Goal: Task Accomplishment & Management: Complete application form

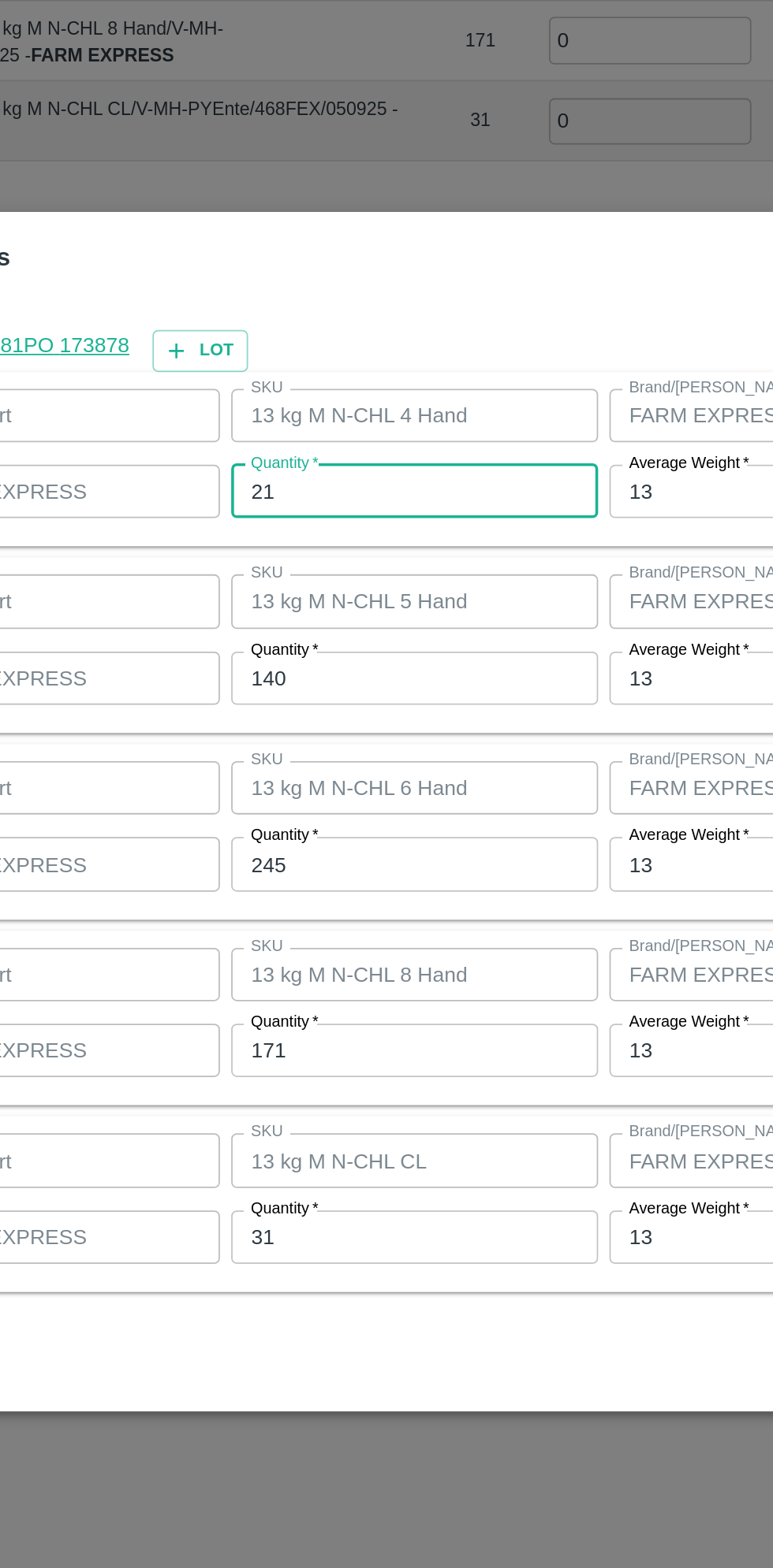
scroll to position [229, 0]
type input "2"
type input "18"
click at [327, 714] on input "140" at bounding box center [358, 709] width 206 height 30
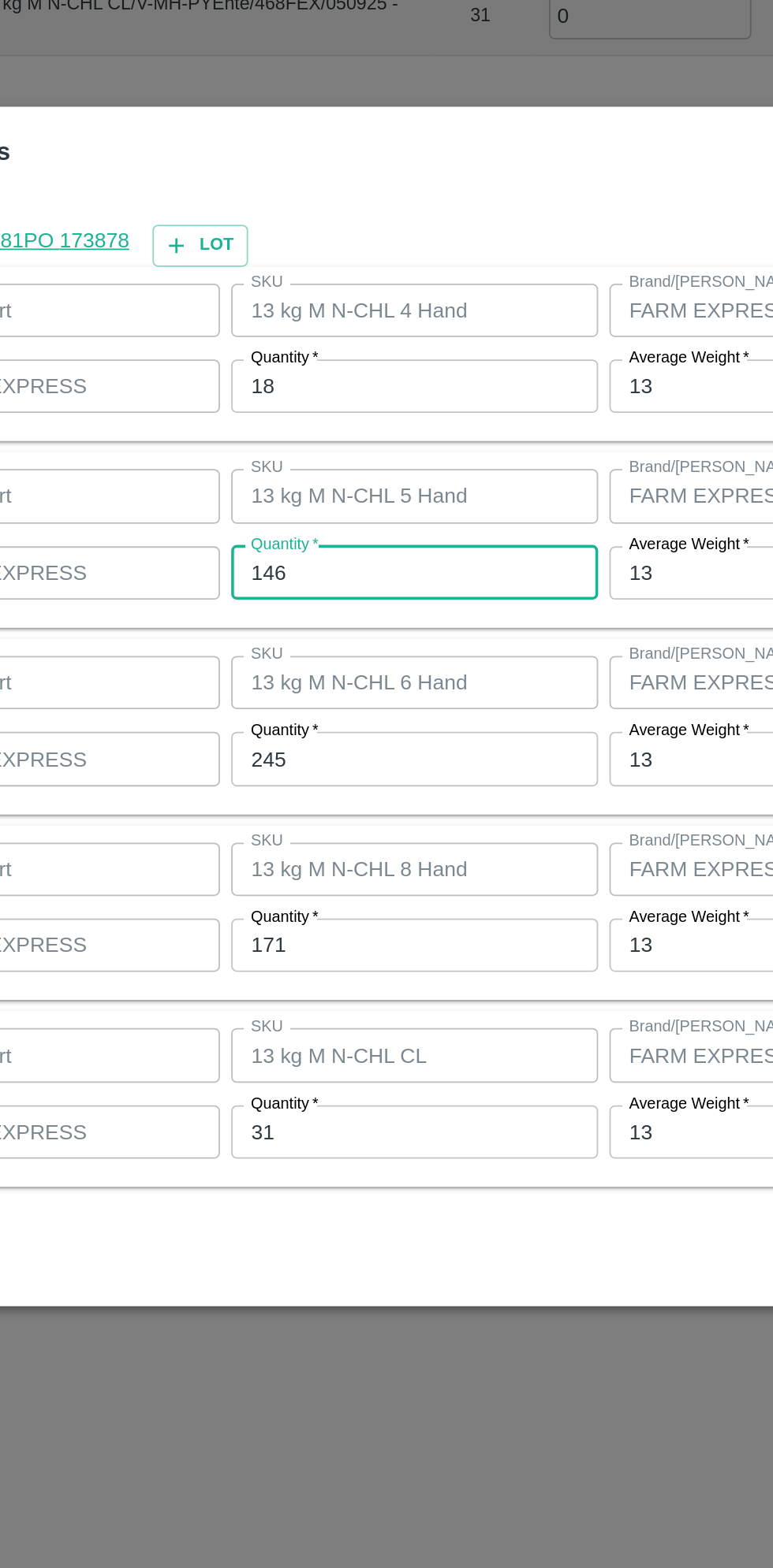
type input "146"
click at [361, 815] on input "245" at bounding box center [358, 812] width 206 height 30
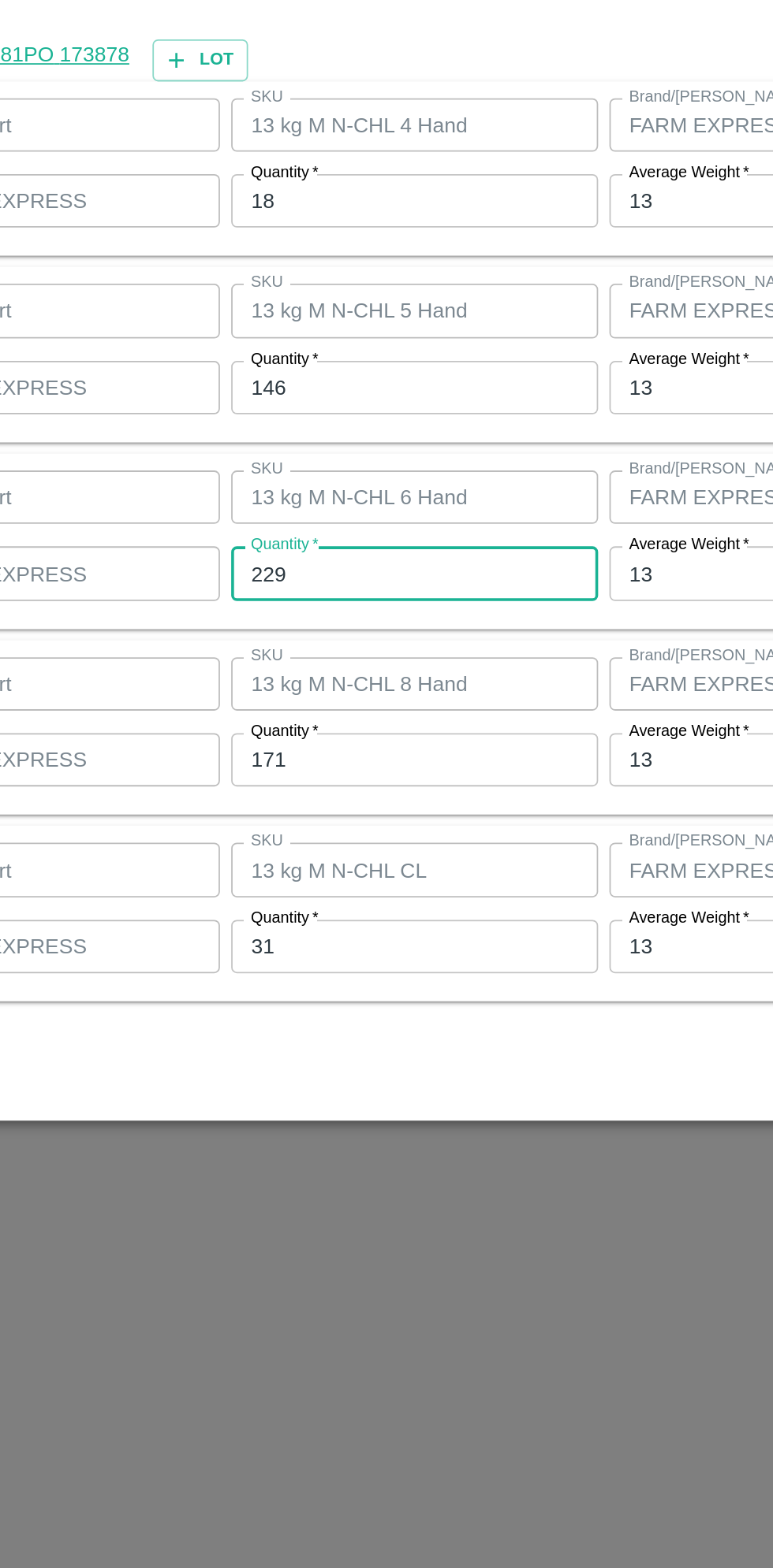
type input "229"
click at [360, 920] on input "171" at bounding box center [358, 917] width 206 height 30
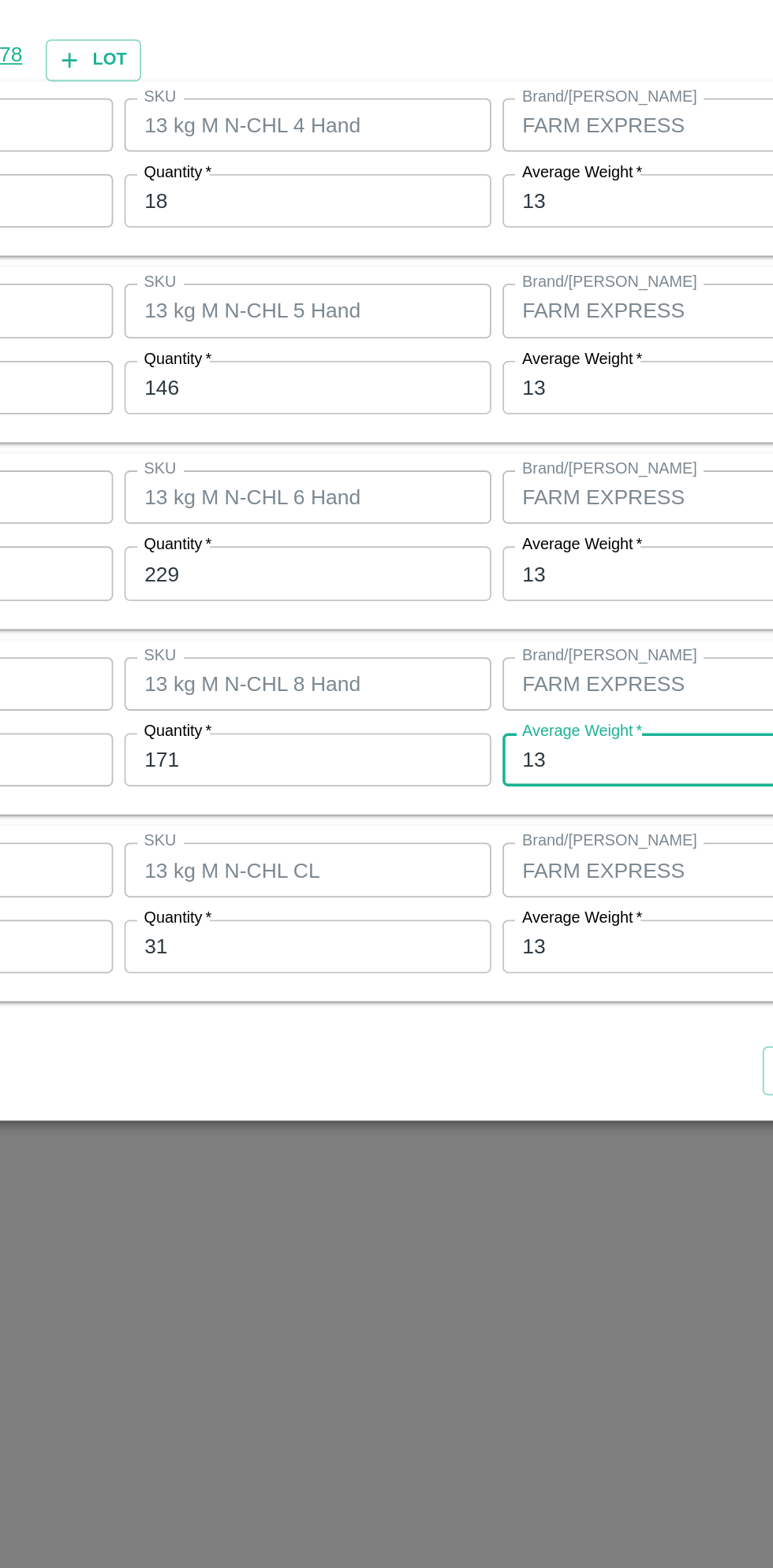
click at [325, 916] on input "171" at bounding box center [358, 917] width 206 height 30
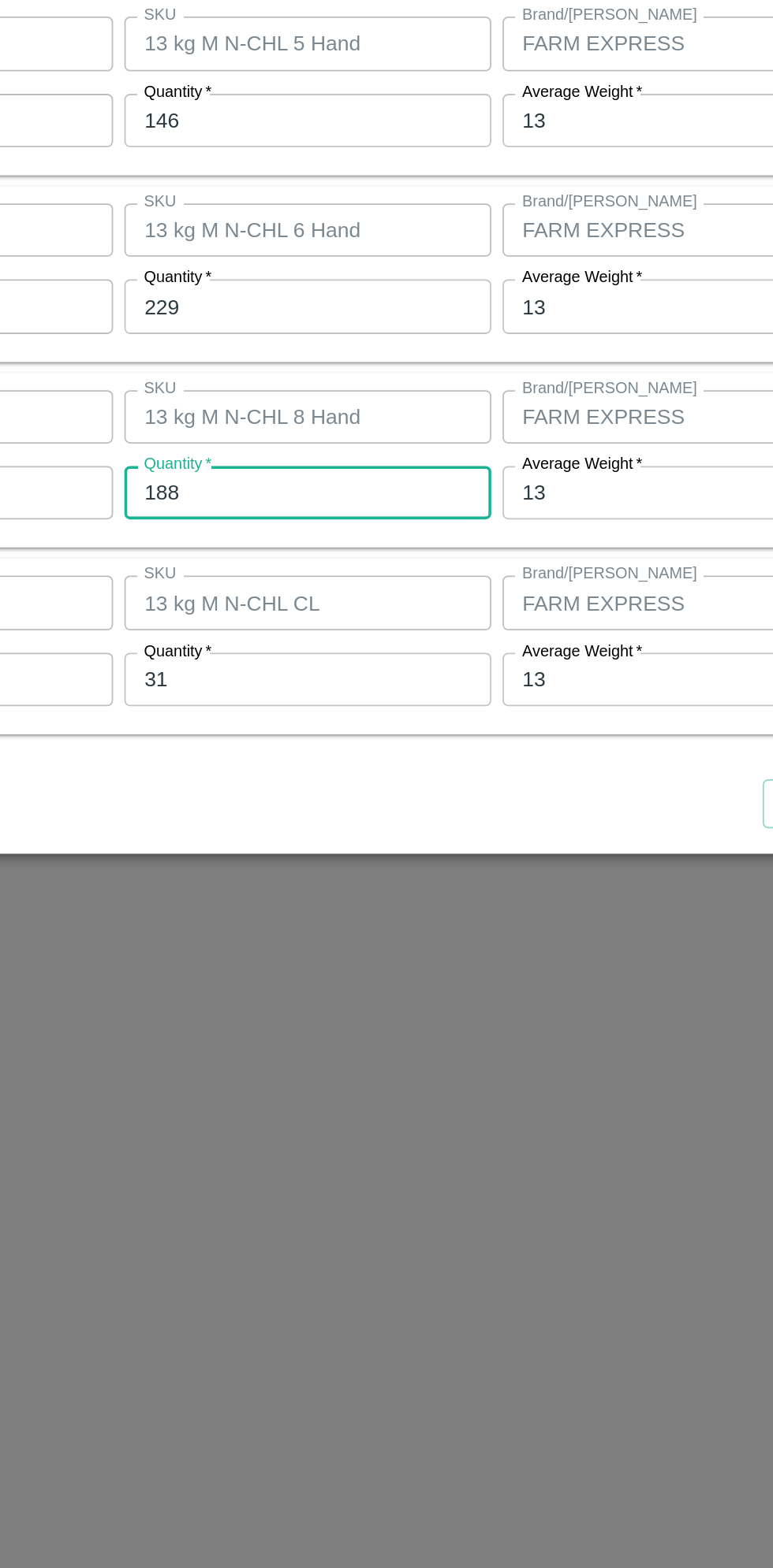
type input "188"
click at [354, 1026] on input "31" at bounding box center [358, 1022] width 206 height 30
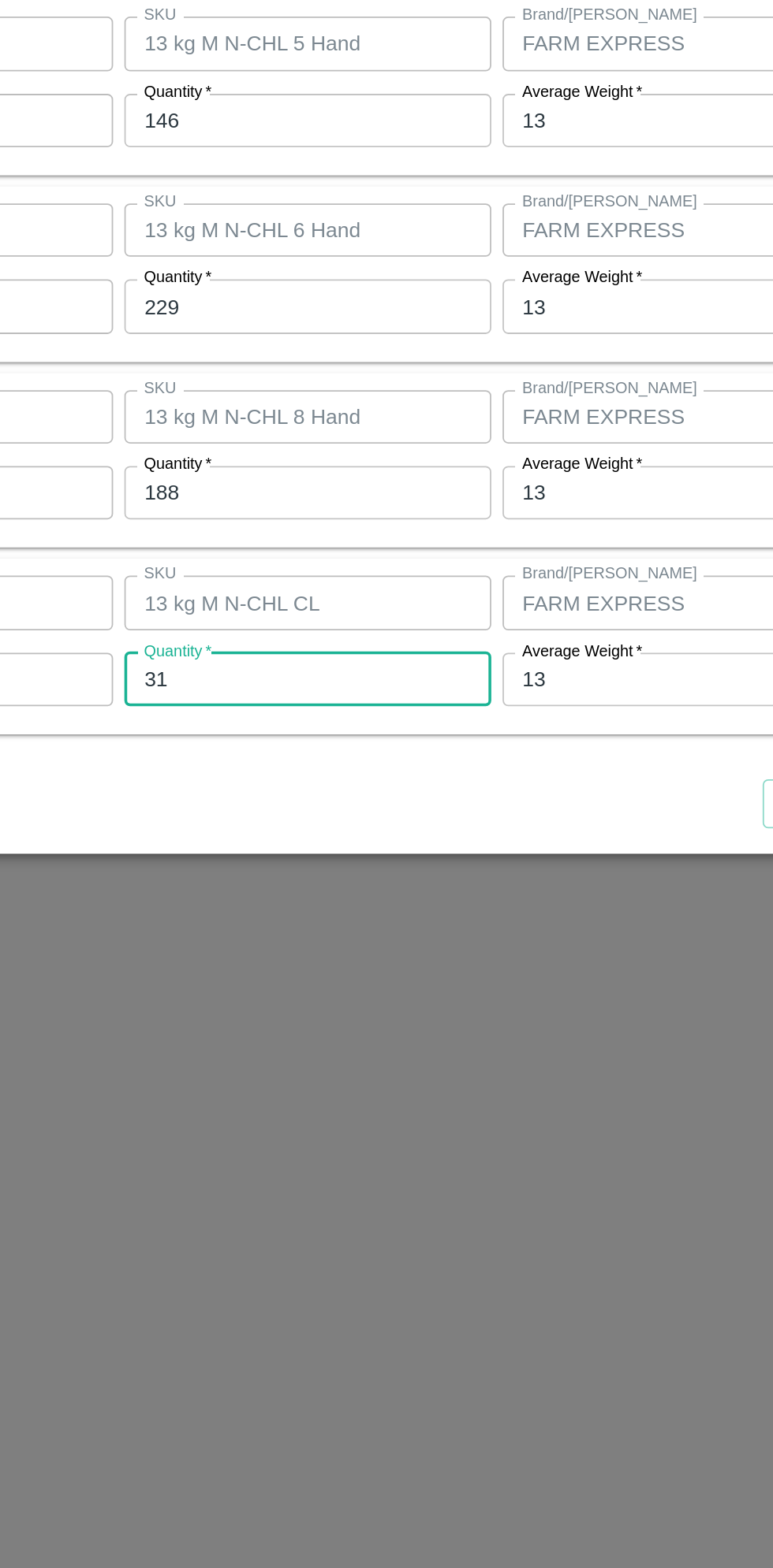
type input "3"
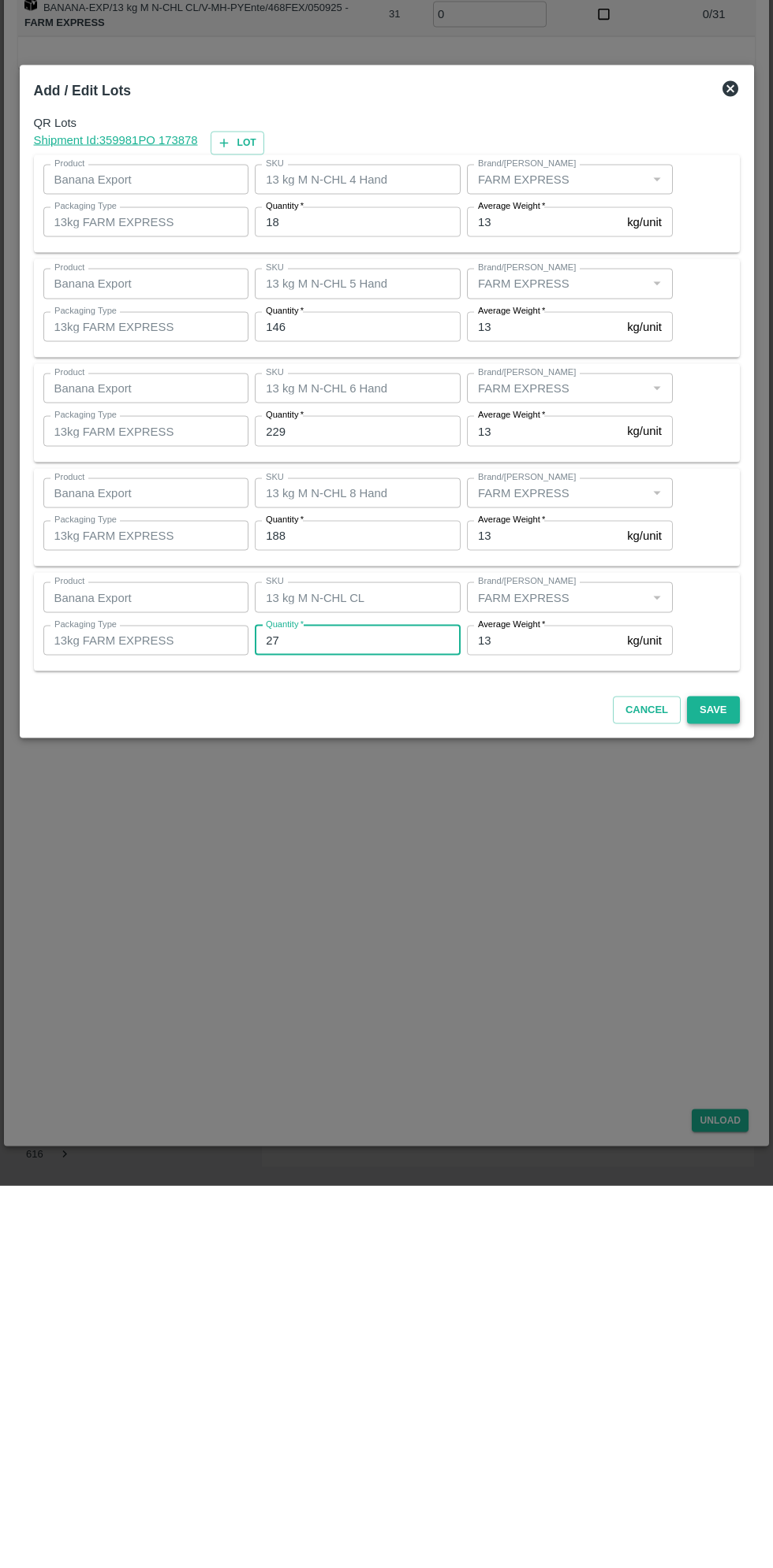
type input "27"
click at [731, 1094] on button "Save" at bounding box center [713, 1093] width 52 height 28
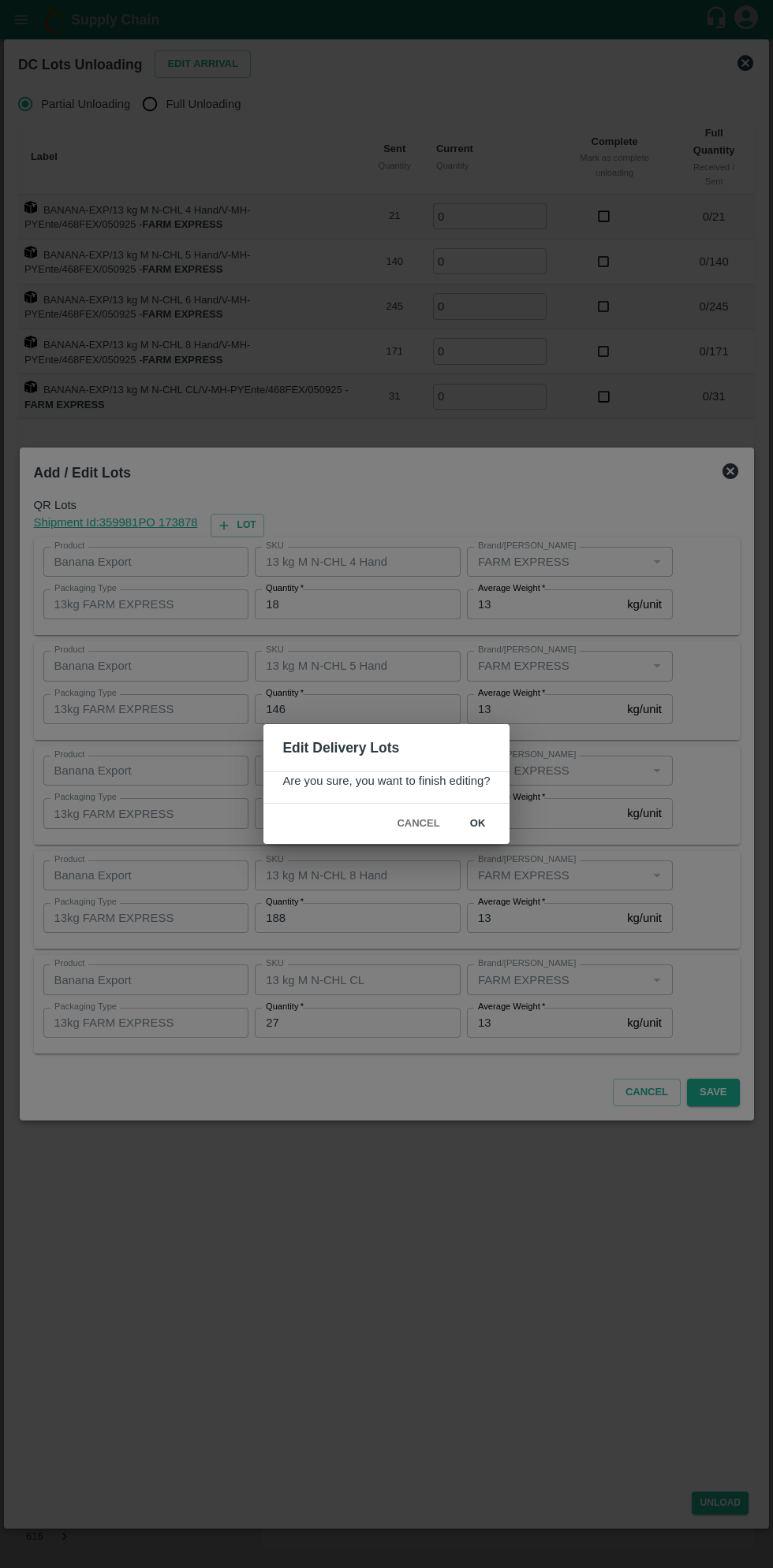
click at [476, 823] on button "ok" at bounding box center [478, 824] width 51 height 28
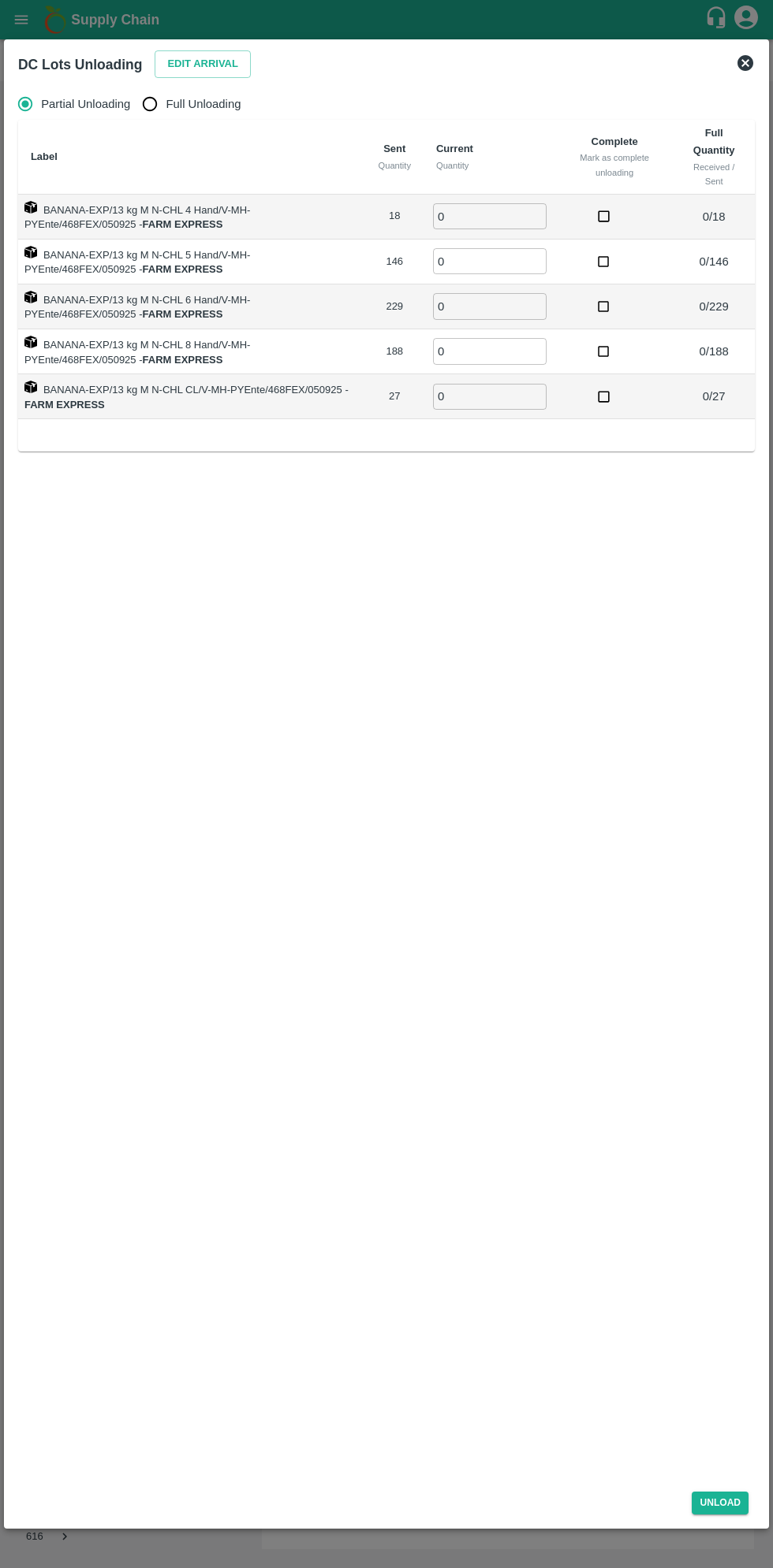
click at [158, 108] on input "Full Unloading" at bounding box center [149, 104] width 32 height 32
radio input "true"
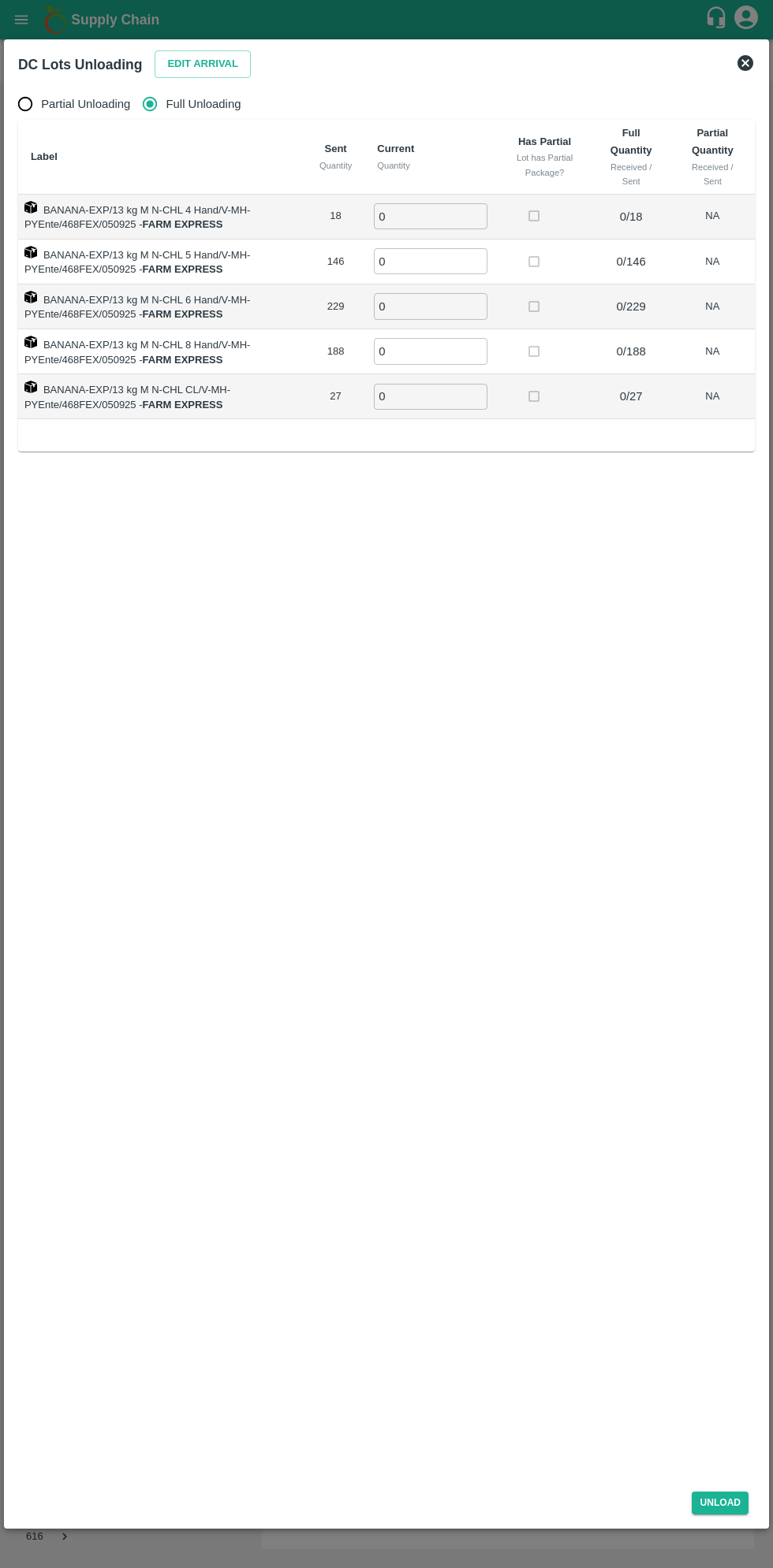
click at [416, 222] on input "0" at bounding box center [430, 216] width 114 height 26
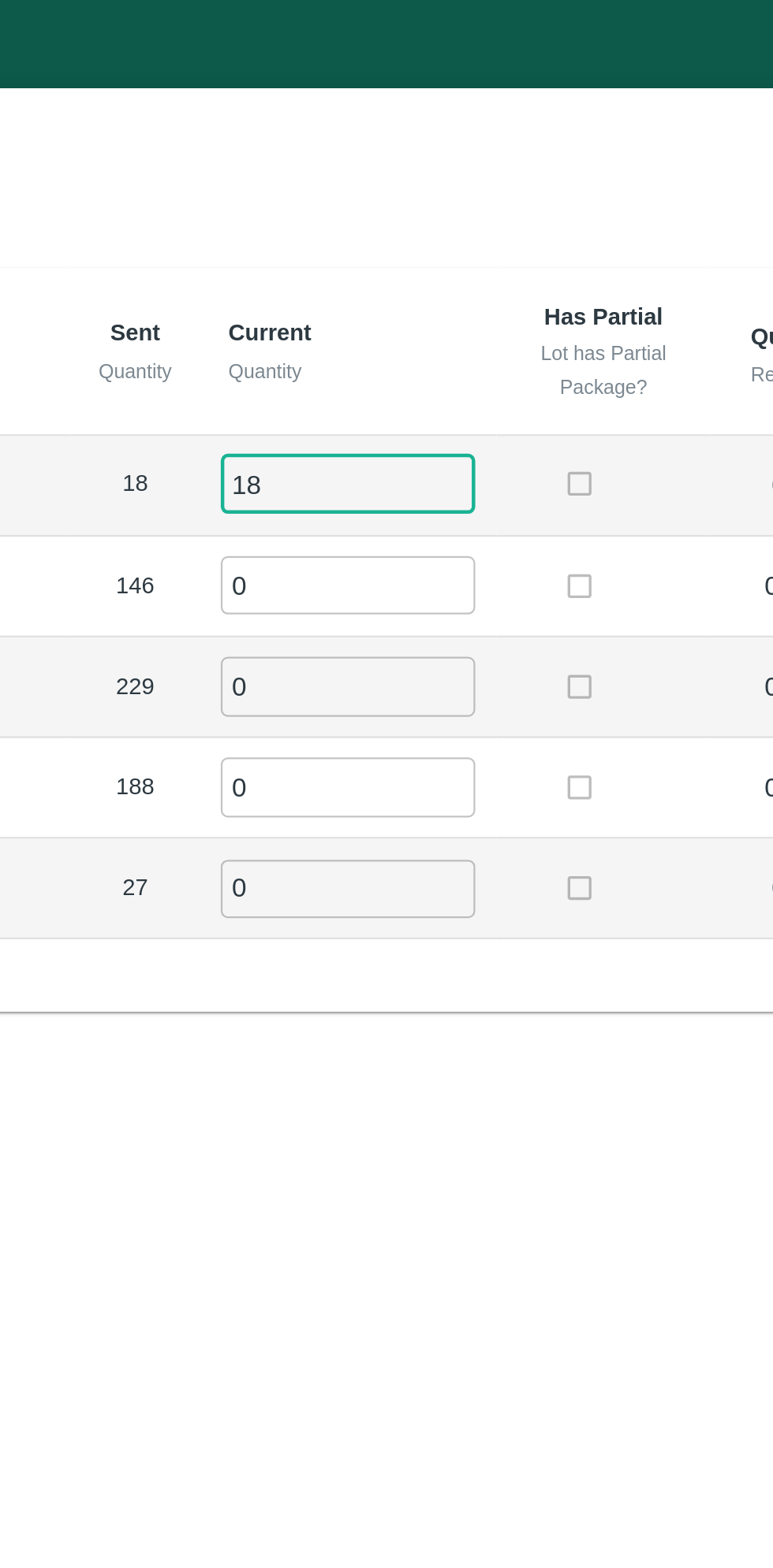
type input "18"
click at [428, 260] on input "0" at bounding box center [430, 261] width 114 height 26
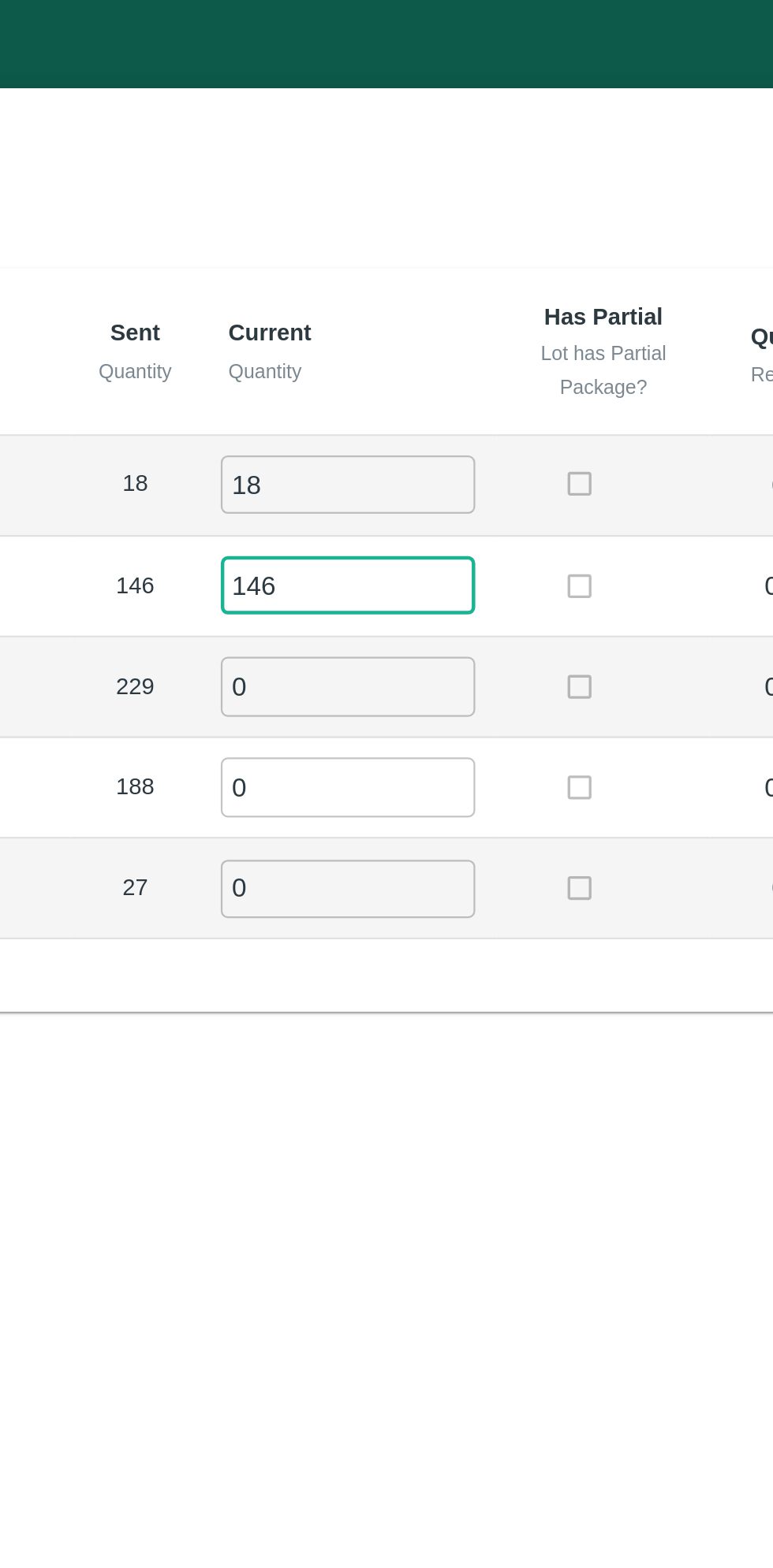
type input "146"
click at [422, 304] on input "0" at bounding box center [430, 305] width 114 height 26
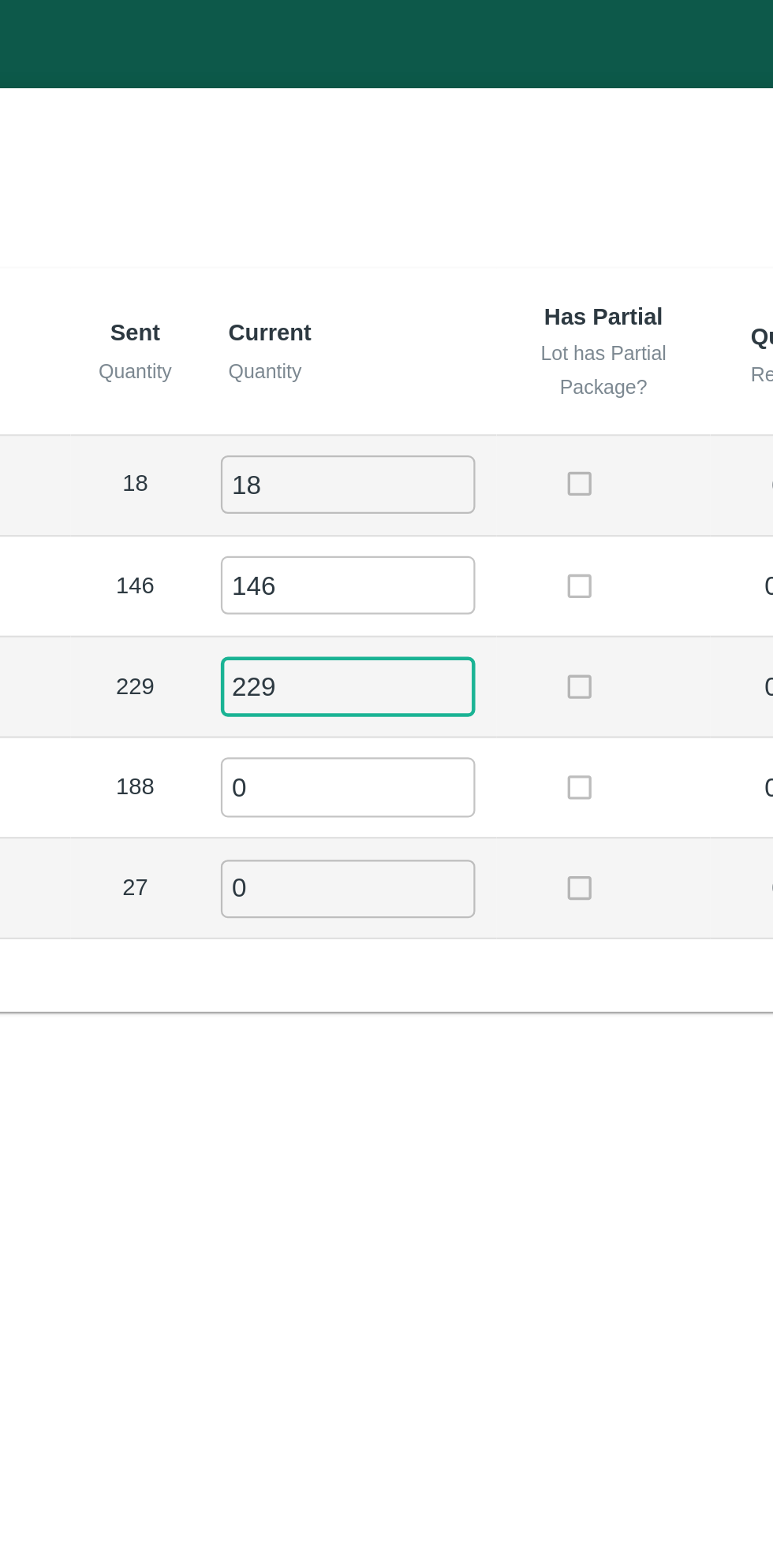
type input "229"
click at [428, 350] on input "0" at bounding box center [430, 351] width 114 height 26
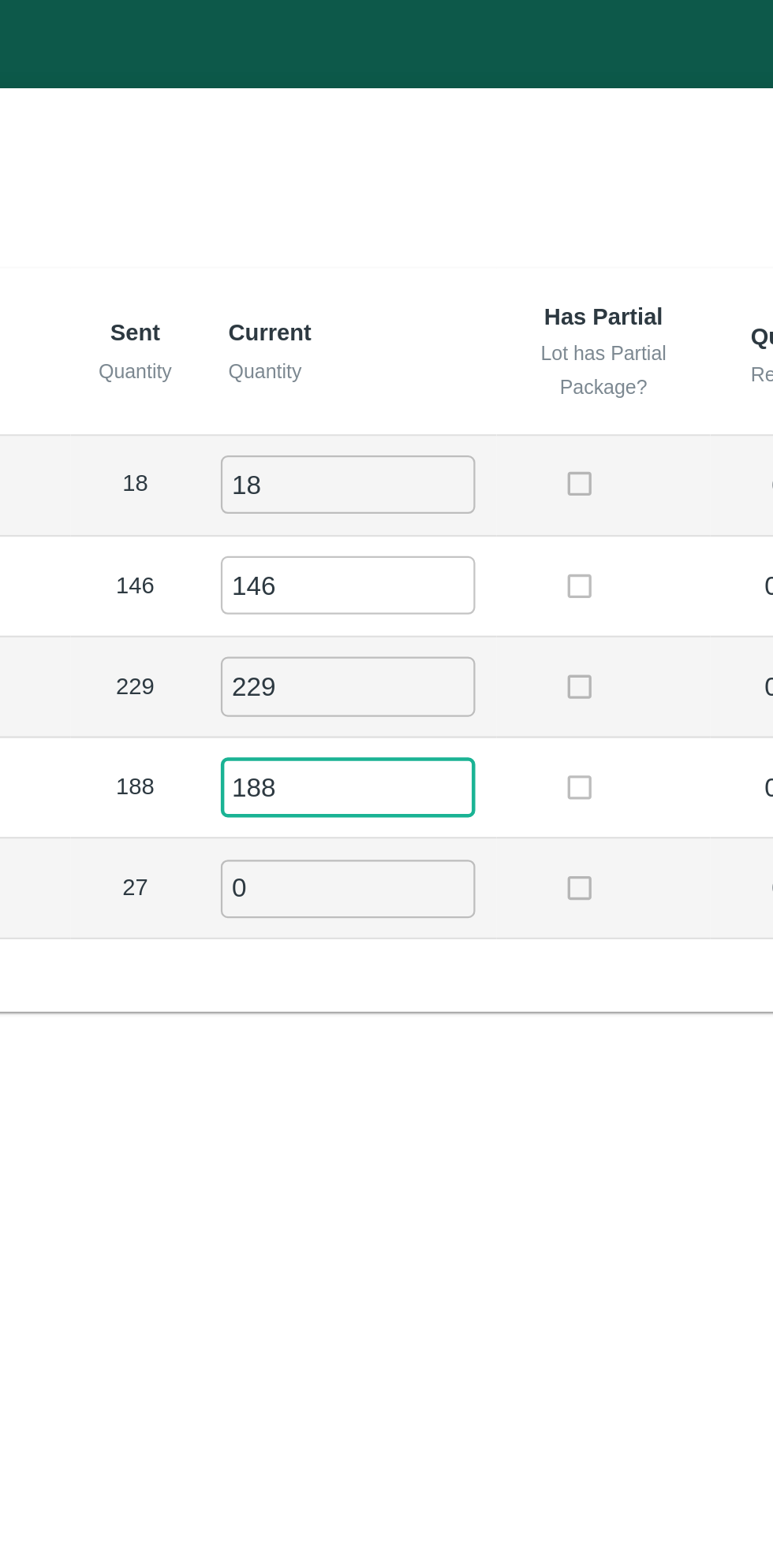
type input "188"
click at [434, 388] on input "0" at bounding box center [430, 397] width 114 height 26
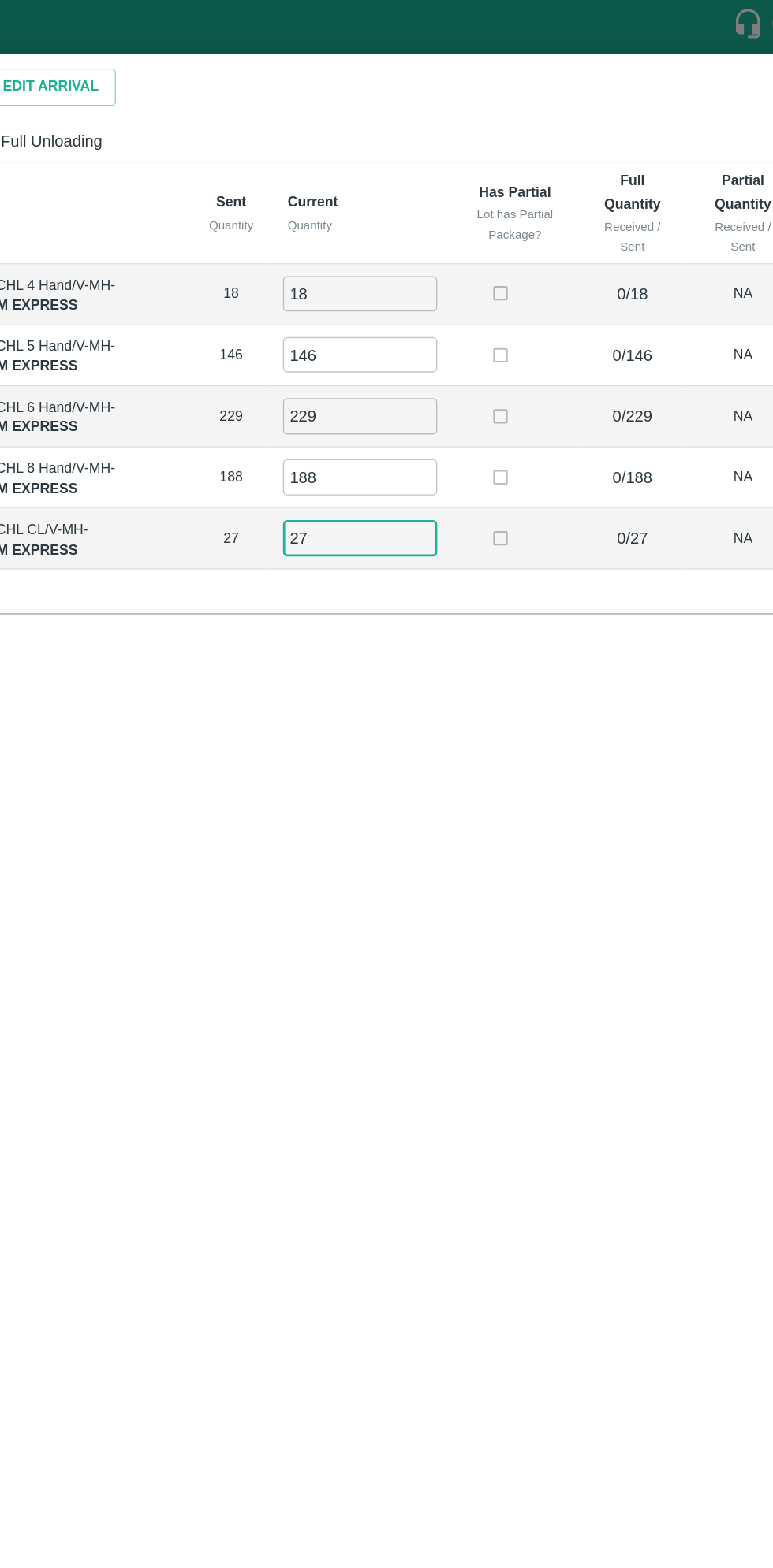
scroll to position [0, 0]
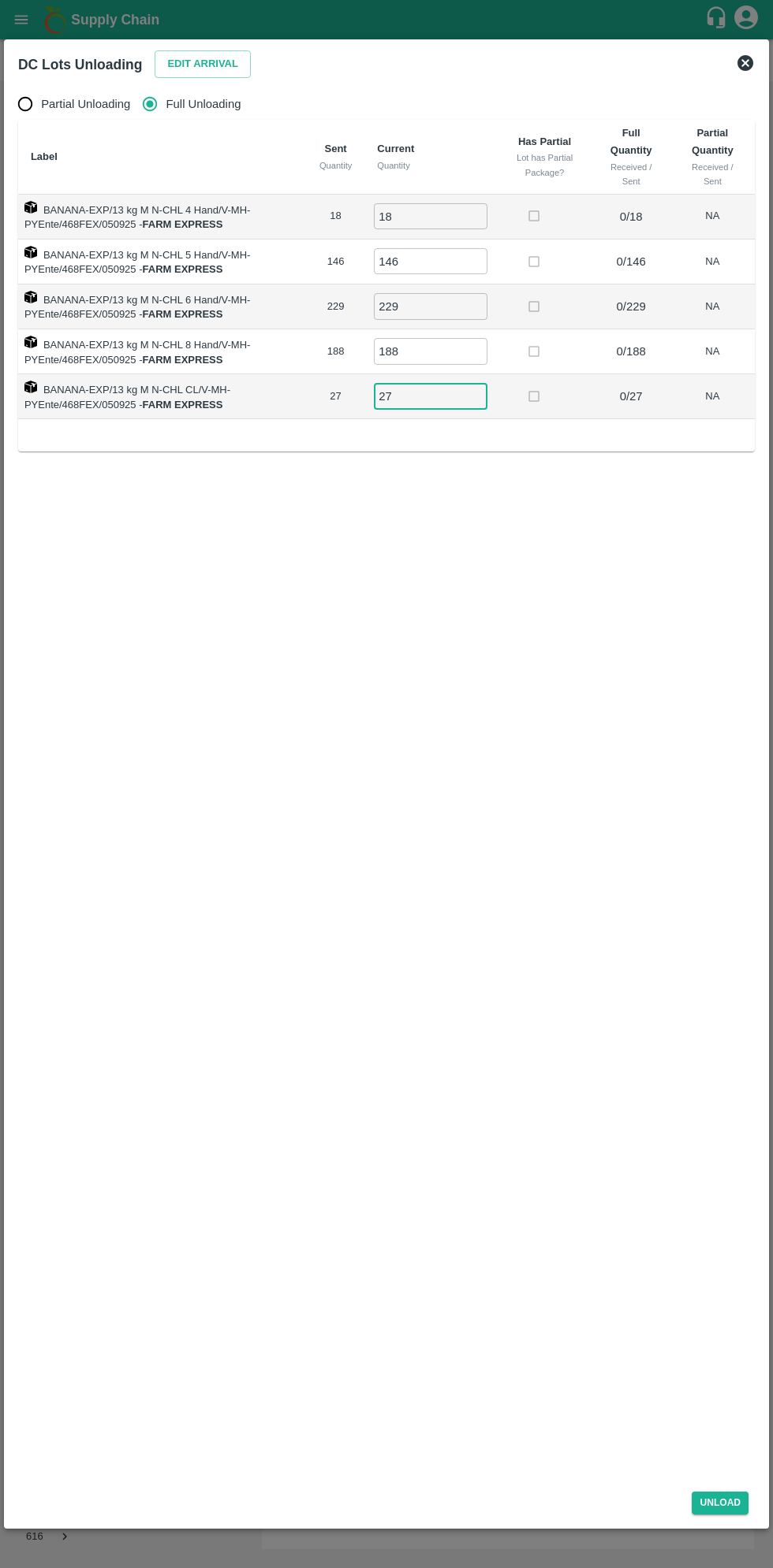
type input "27"
click at [723, 1510] on button "Unload" at bounding box center [720, 1503] width 57 height 23
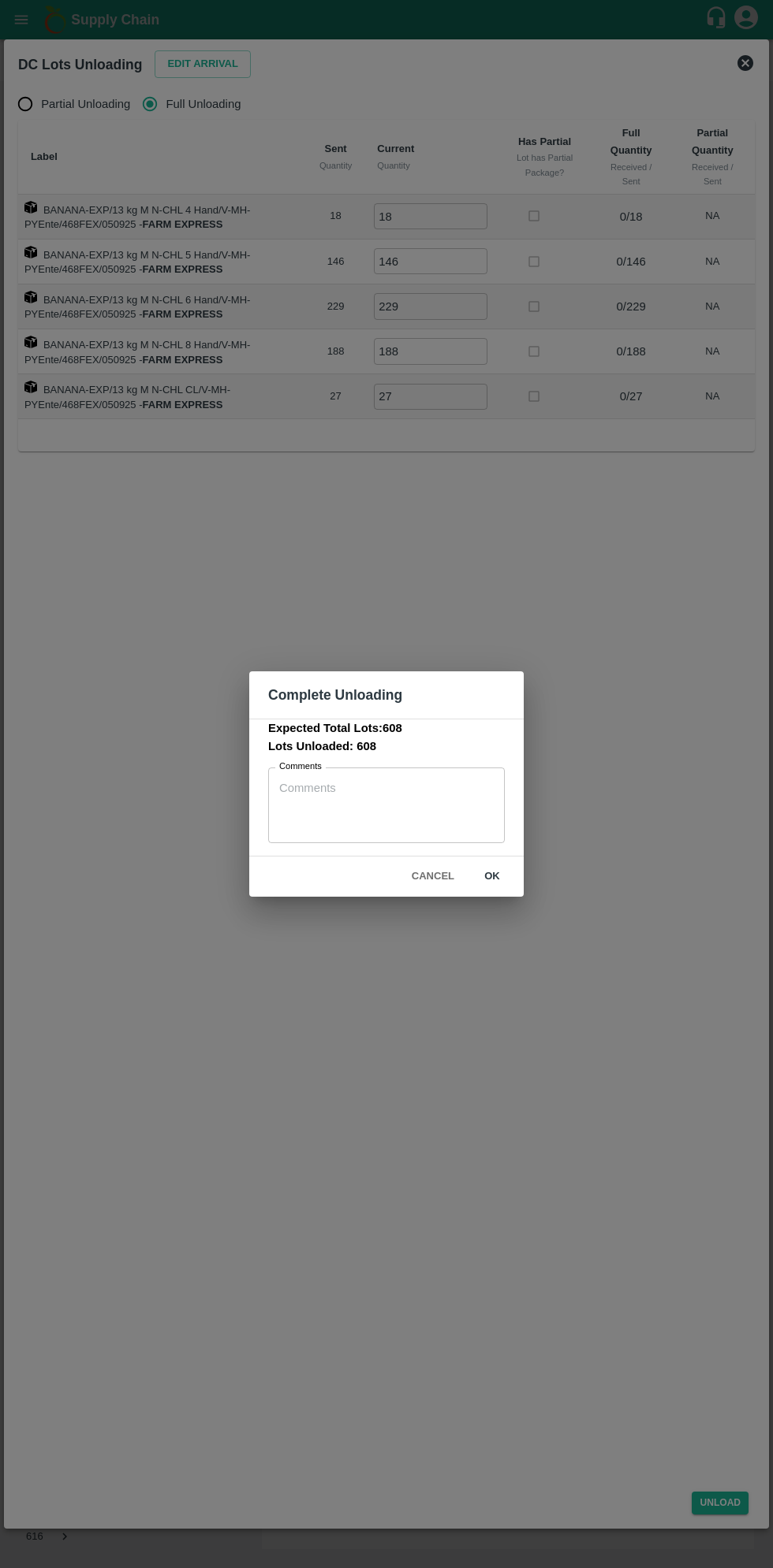
click at [492, 877] on button "ok" at bounding box center [492, 877] width 51 height 28
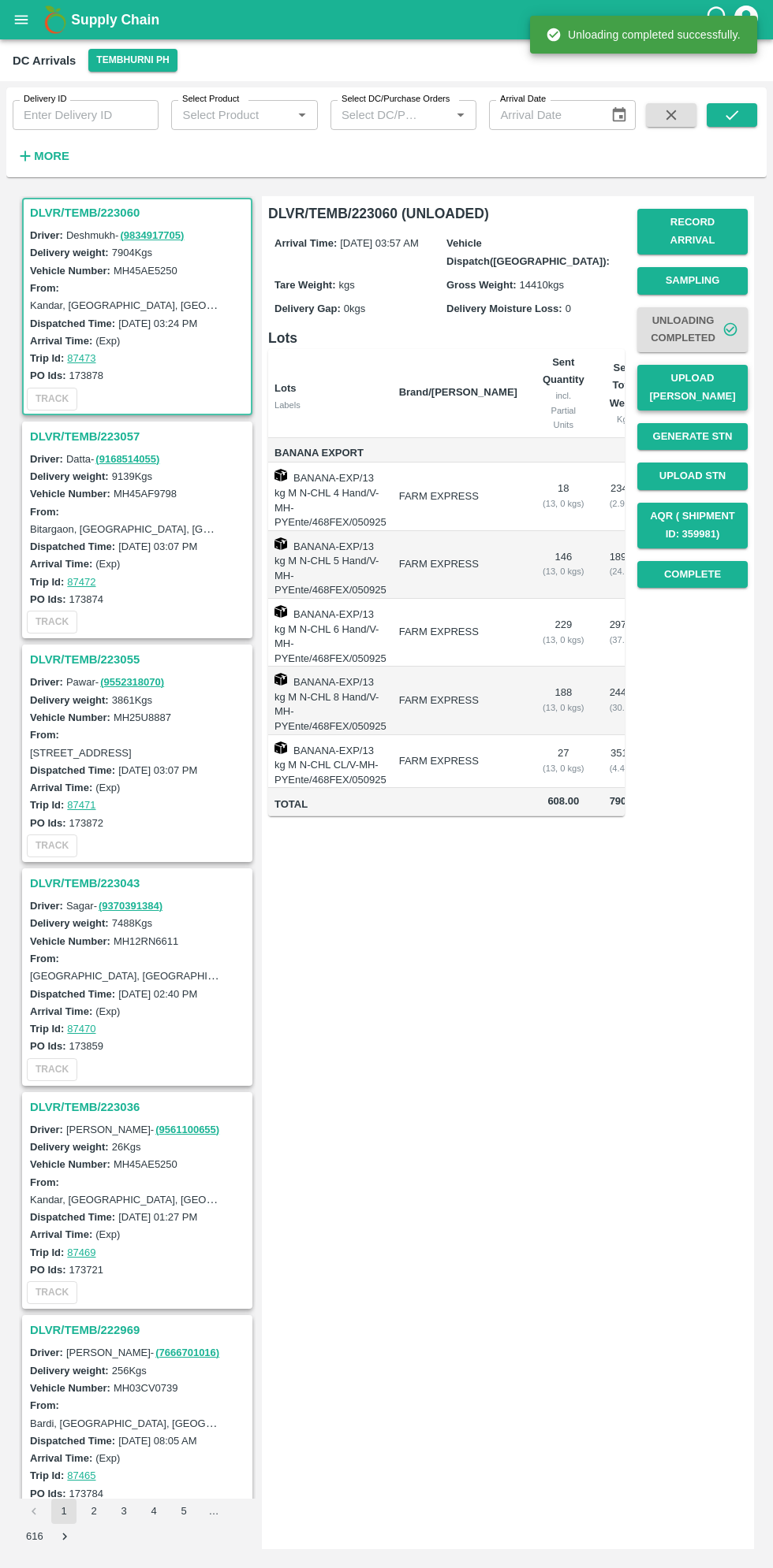
click at [706, 365] on button "Upload [PERSON_NAME]" at bounding box center [693, 388] width 110 height 46
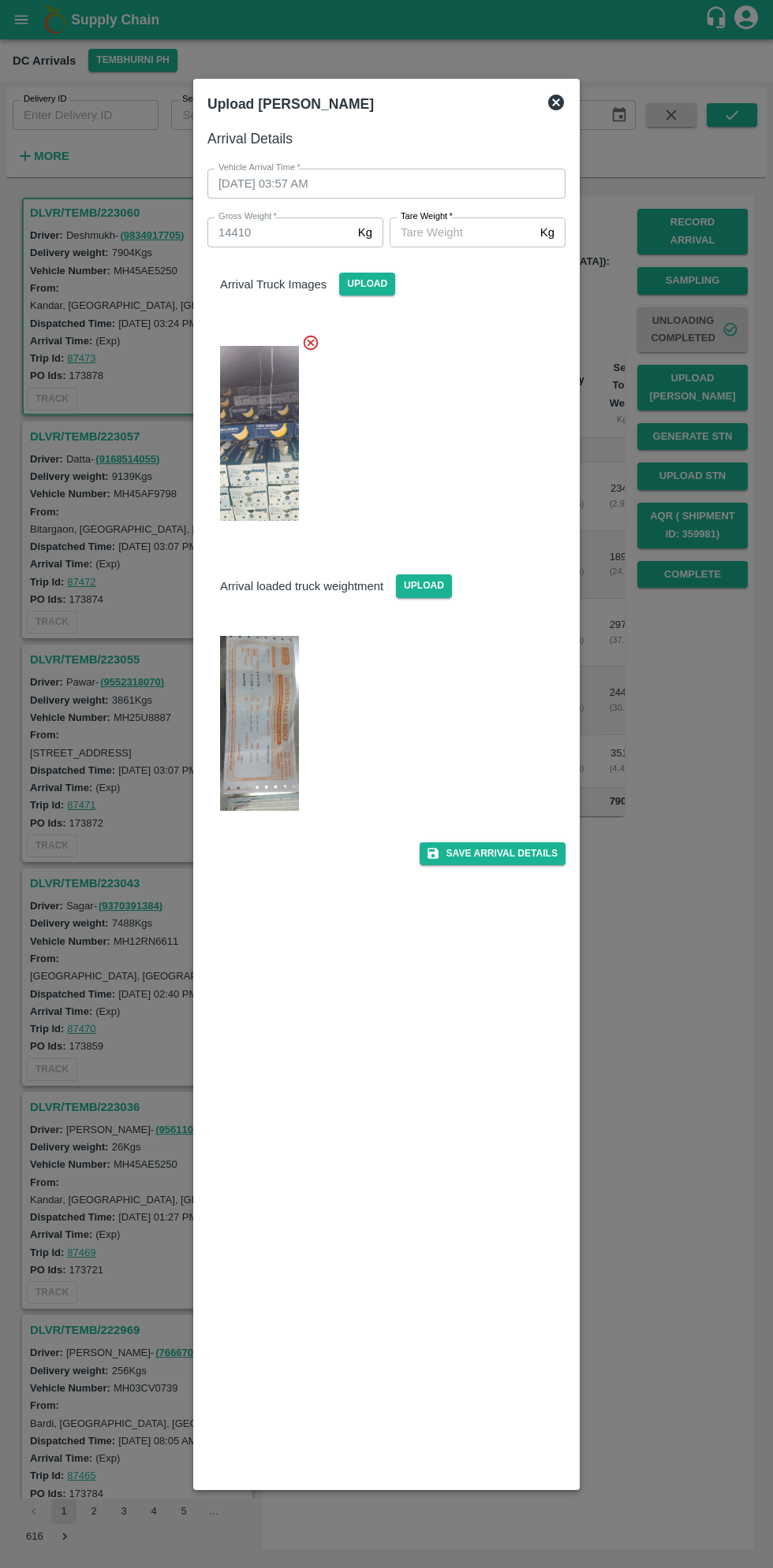
click at [265, 719] on img at bounding box center [259, 724] width 79 height 175
click at [450, 216] on span "*" at bounding box center [449, 216] width 5 height 9
click at [450, 218] on input "[PERSON_NAME]   *" at bounding box center [462, 232] width 145 height 30
type input "5720"
click at [509, 854] on button "Save Arrival Details" at bounding box center [492, 853] width 146 height 23
